Goal: Task Accomplishment & Management: Use online tool/utility

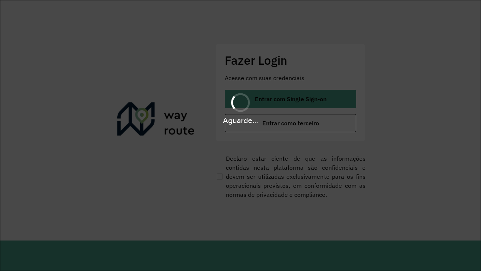
scroll to position [0, 1]
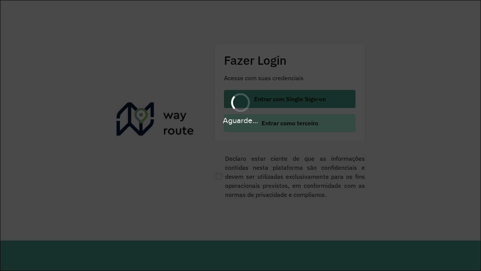
click at [290, 123] on span "Entrar como terceiro" at bounding box center [290, 123] width 57 height 6
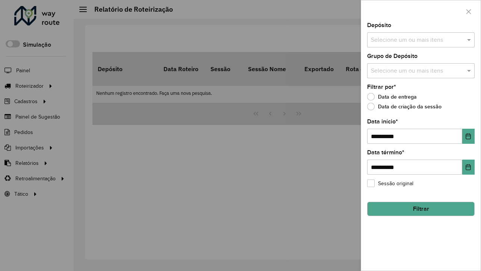
click at [417, 40] on input "text" at bounding box center [417, 40] width 96 height 9
